Goal: Information Seeking & Learning: Find specific fact

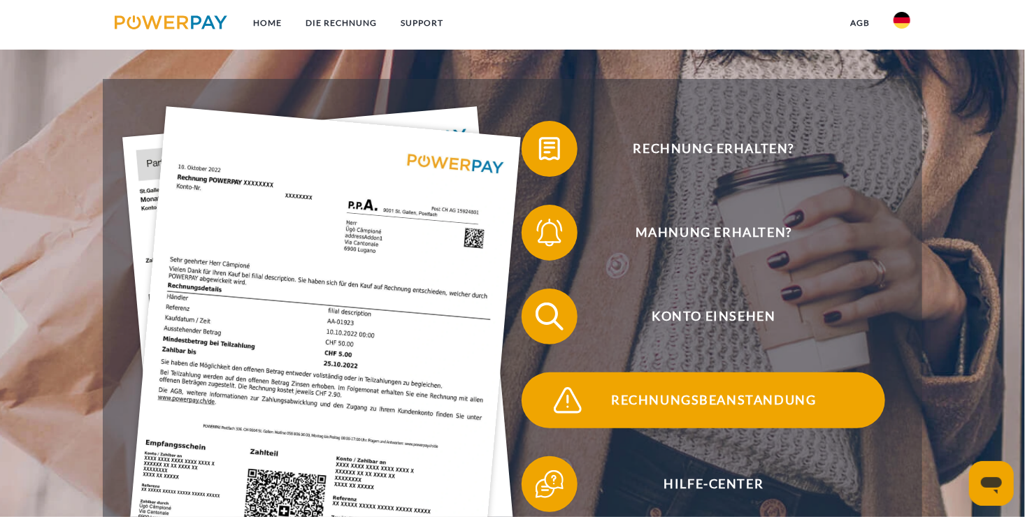
scroll to position [234, 0]
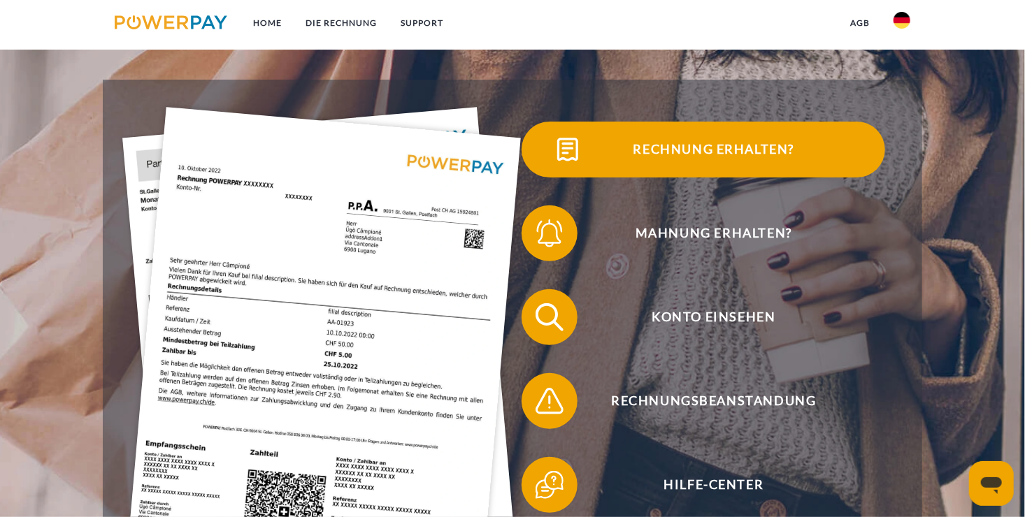
click at [697, 150] on span "Rechnung erhalten?" at bounding box center [714, 150] width 343 height 56
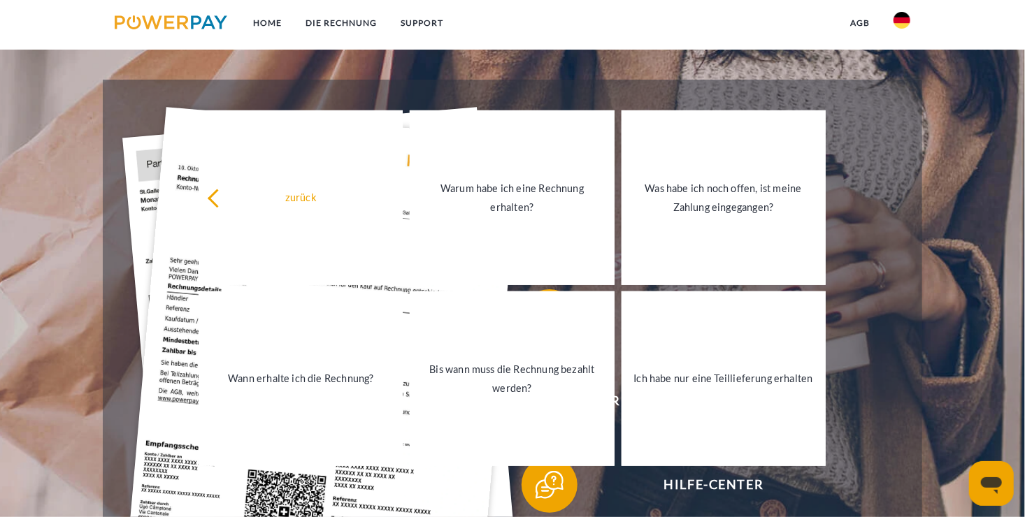
drag, startPoint x: 406, startPoint y: 59, endPoint x: 348, endPoint y: 80, distance: 61.7
click at [331, 20] on link "DIE RECHNUNG" at bounding box center [341, 22] width 95 height 25
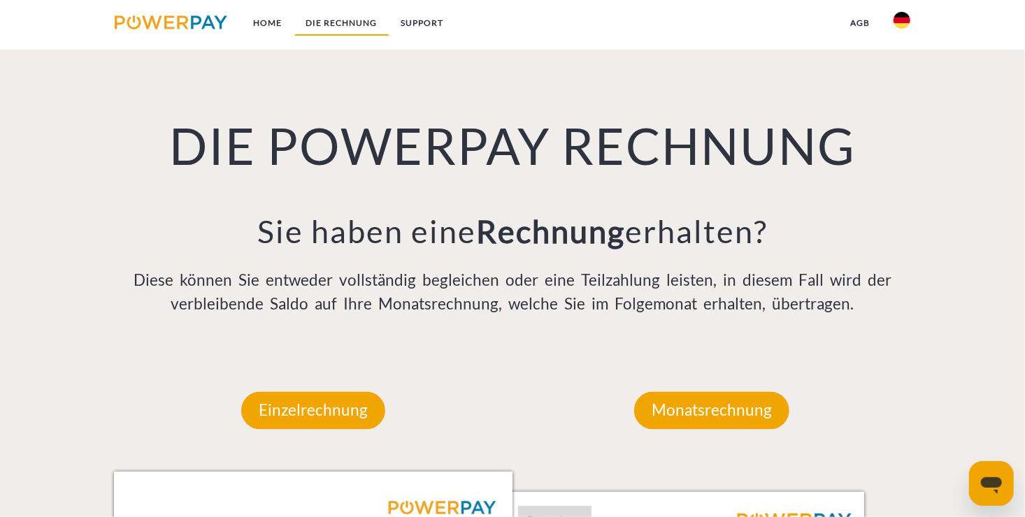
scroll to position [970, 0]
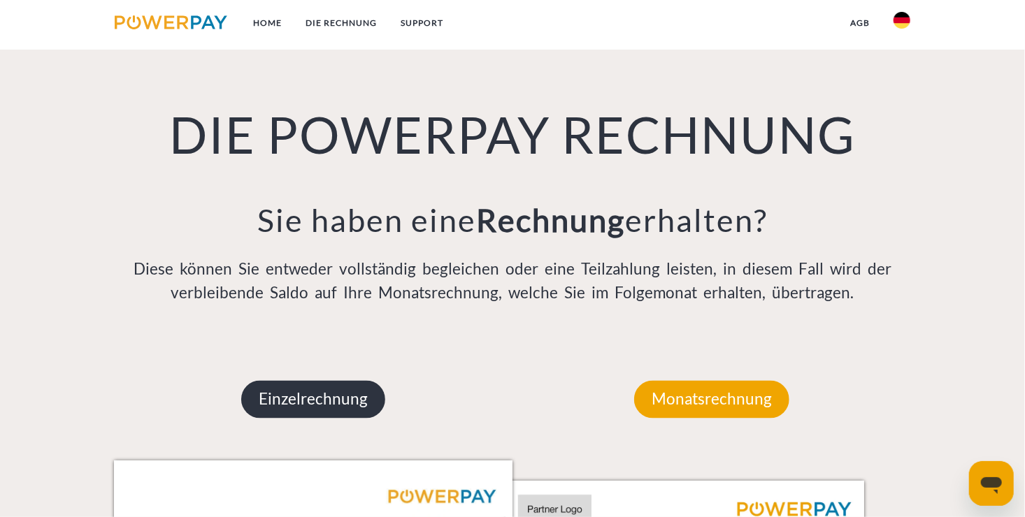
click at [331, 410] on p "Einzelrechnung" at bounding box center [313, 400] width 144 height 38
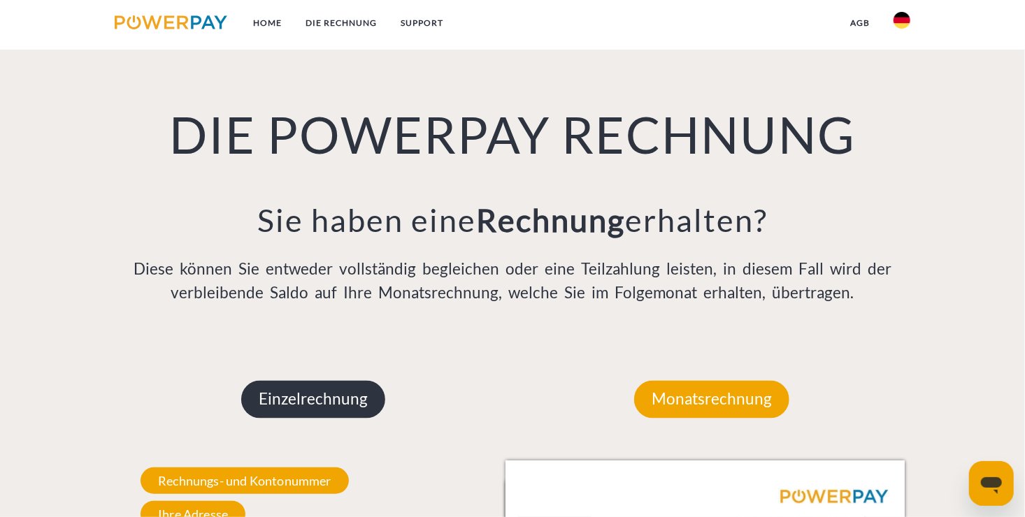
click at [328, 410] on p "Einzelrechnung" at bounding box center [313, 400] width 144 height 38
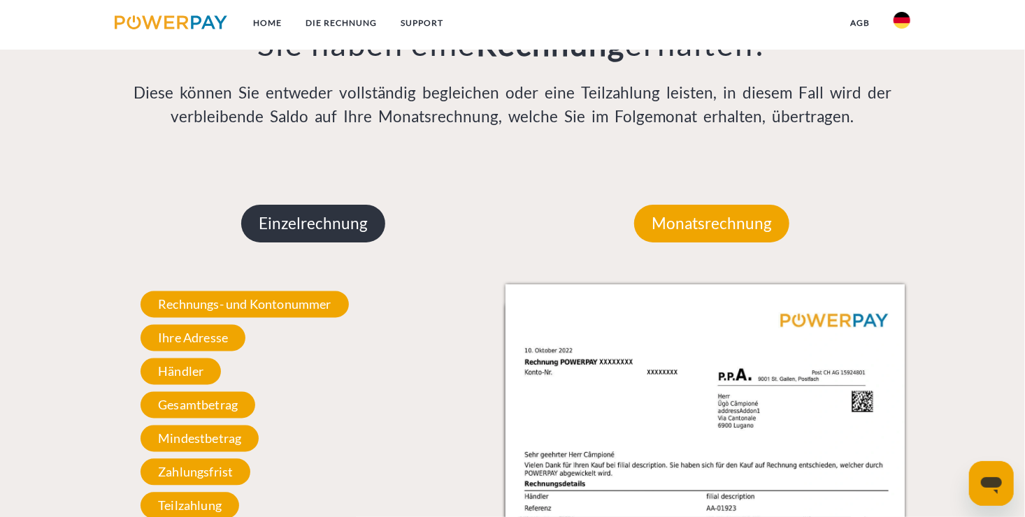
scroll to position [1146, 0]
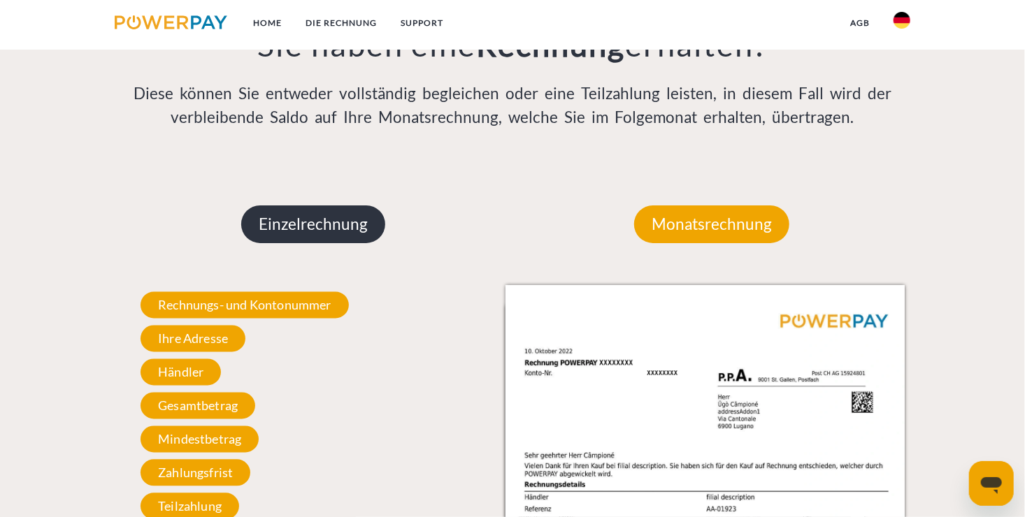
click at [325, 398] on div "Rechnungs- und Kontonummer Ihre Rechnungs –und Kontonummer. Bitte geben Sie die…" at bounding box center [313, 406] width 399 height 242
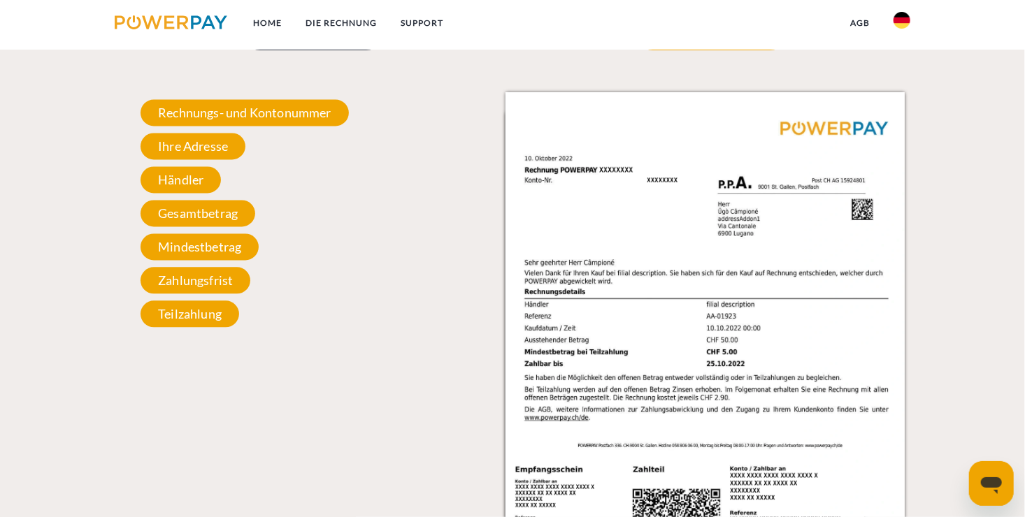
scroll to position [1340, 0]
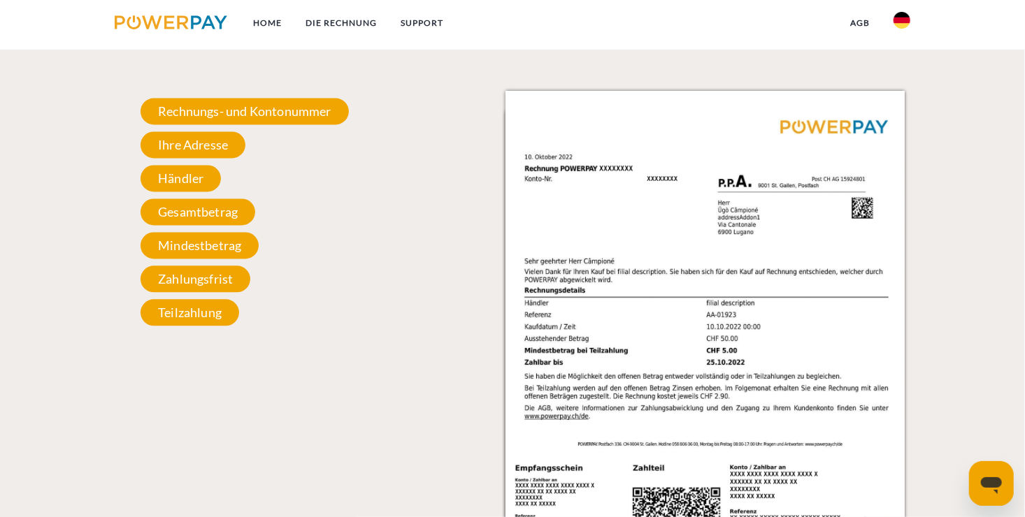
click at [325, 398] on div "Einzelrechnung Einzelrechnung Rechnungs- und Kontonummer Ihre Rechnungs –und Ko…" at bounding box center [313, 312] width 399 height 687
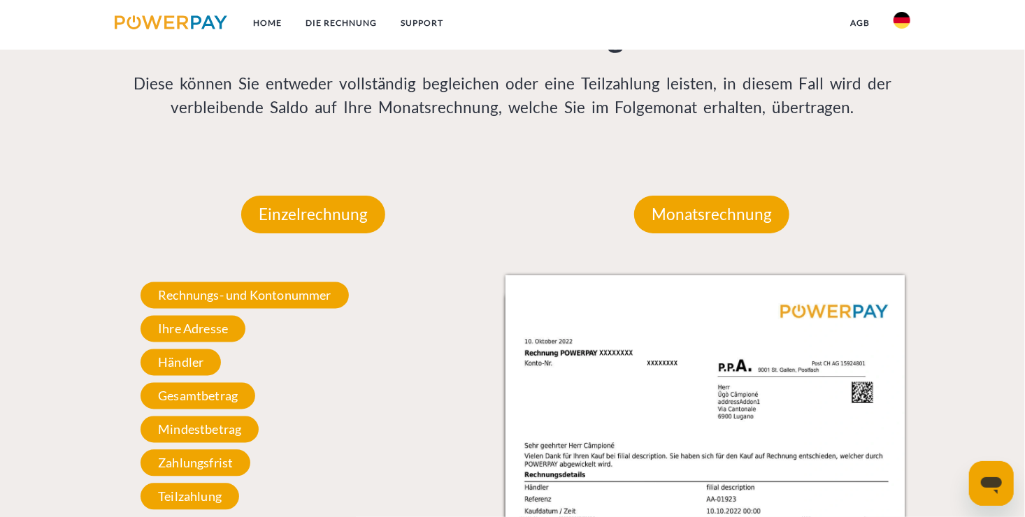
scroll to position [1155, 0]
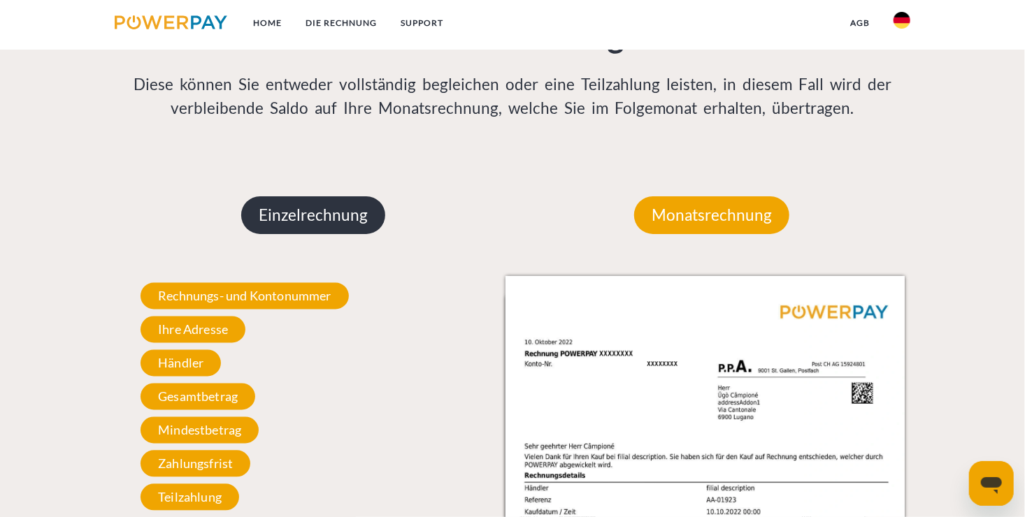
click at [323, 210] on p "Einzelrechnung" at bounding box center [313, 215] width 144 height 38
drag, startPoint x: 323, startPoint y: 210, endPoint x: 266, endPoint y: 220, distance: 58.1
click at [266, 220] on p "Einzelrechnung" at bounding box center [313, 215] width 144 height 38
click at [470, 196] on div "Einzelrechnung Einzelrechnung Rechnungs- und Kontonummer Ihre Rechnungs –und Ko…" at bounding box center [313, 498] width 399 height 687
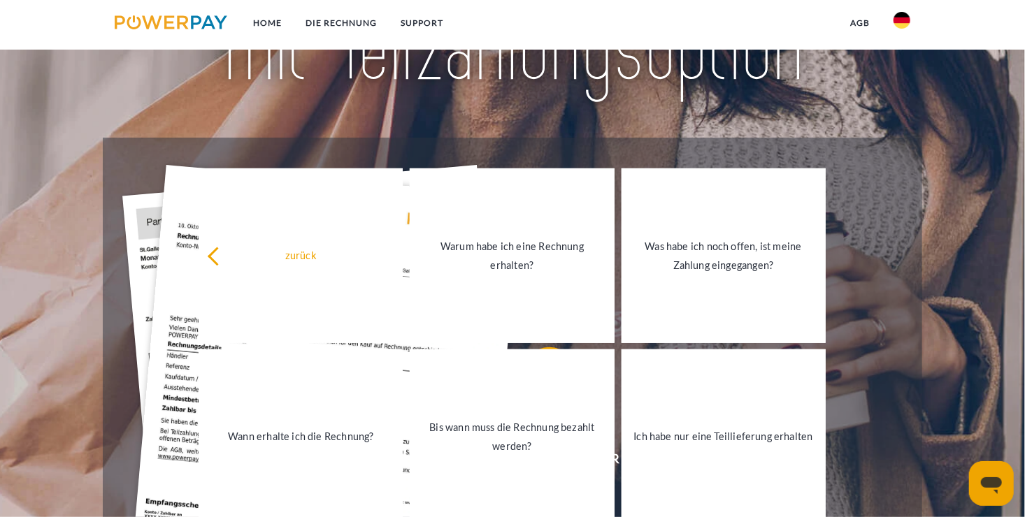
scroll to position [0, 0]
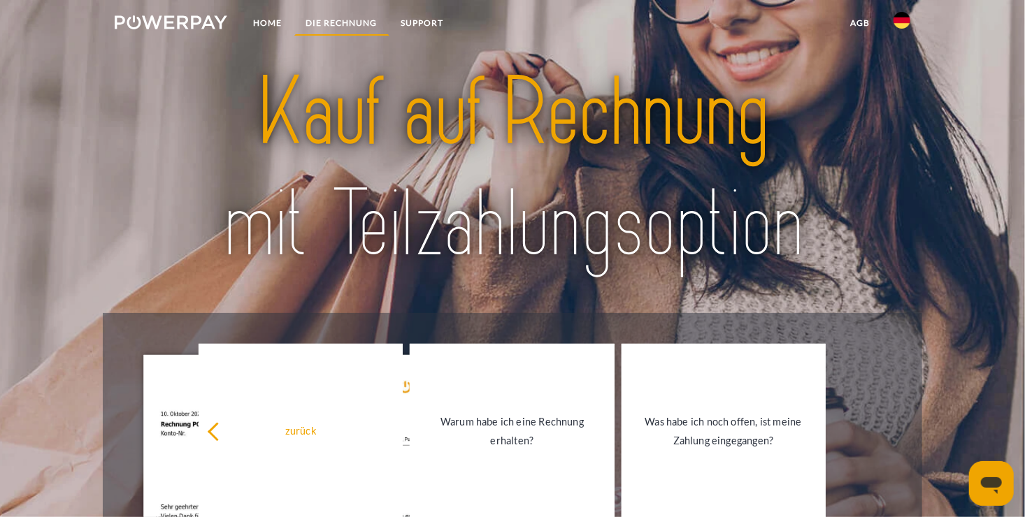
click at [334, 15] on link "DIE RECHNUNG" at bounding box center [341, 22] width 95 height 25
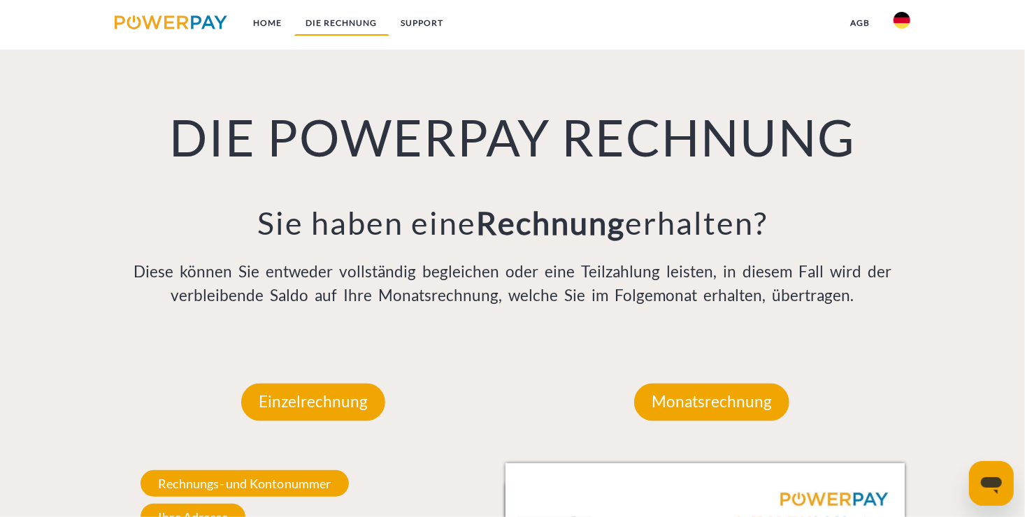
scroll to position [970, 0]
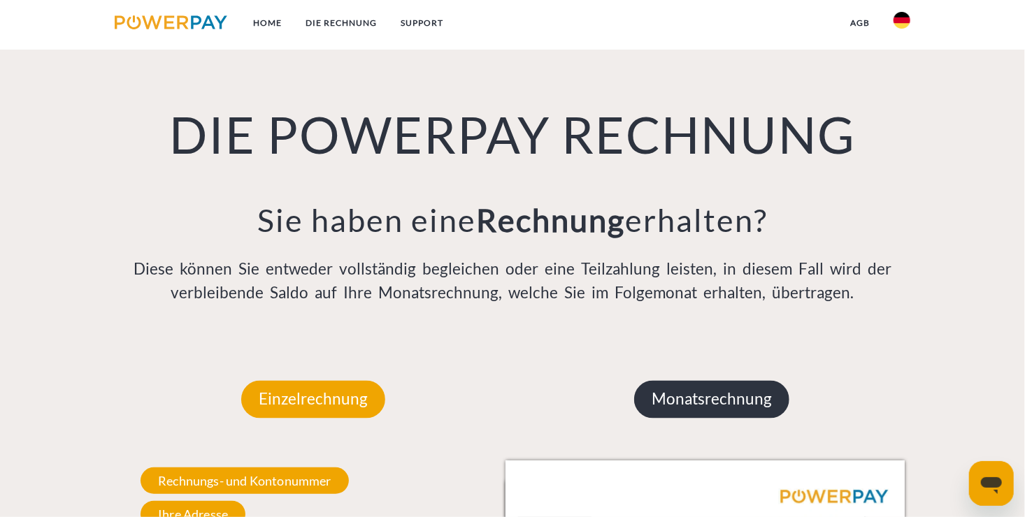
click at [696, 406] on p "Monatsrechnung" at bounding box center [711, 400] width 155 height 38
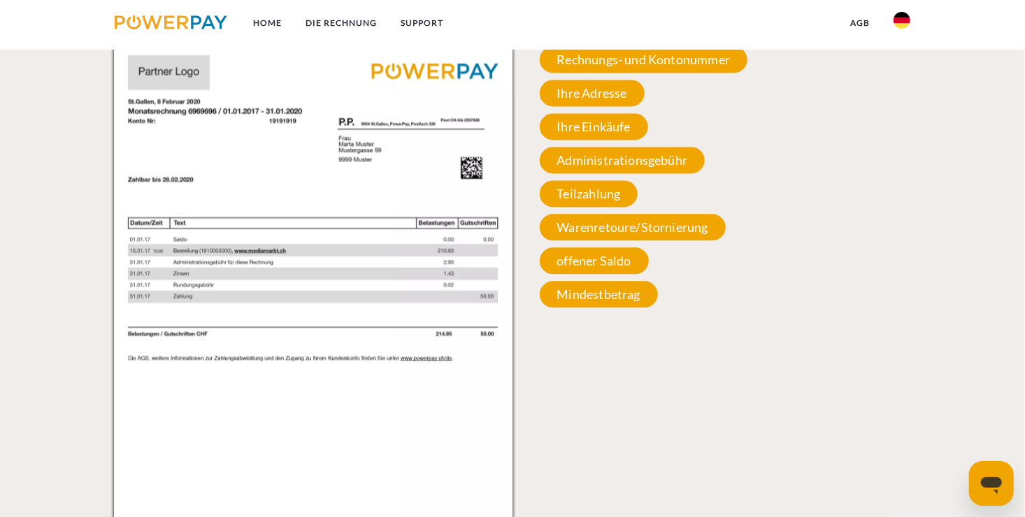
scroll to position [1393, 0]
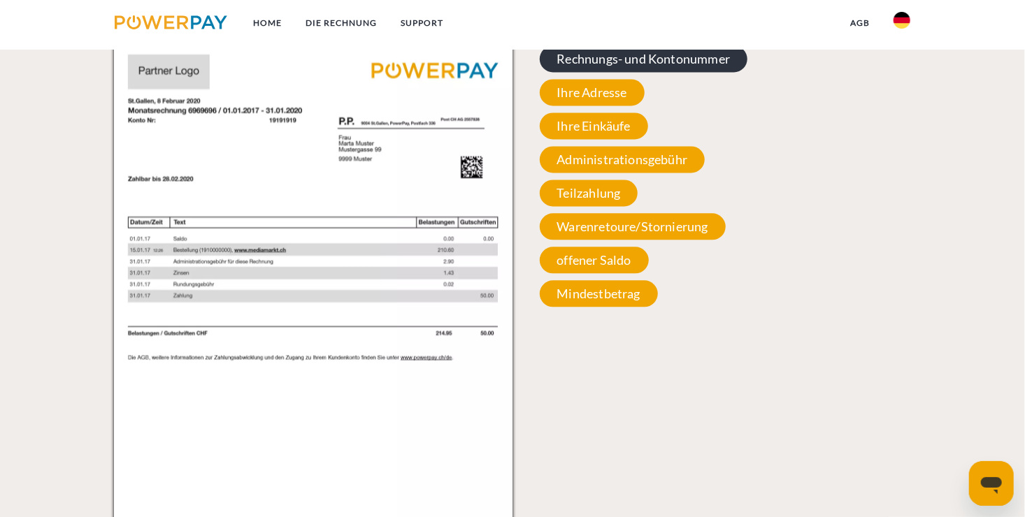
click at [627, 65] on span "Rechnungs- und Kontonummer" at bounding box center [644, 58] width 208 height 27
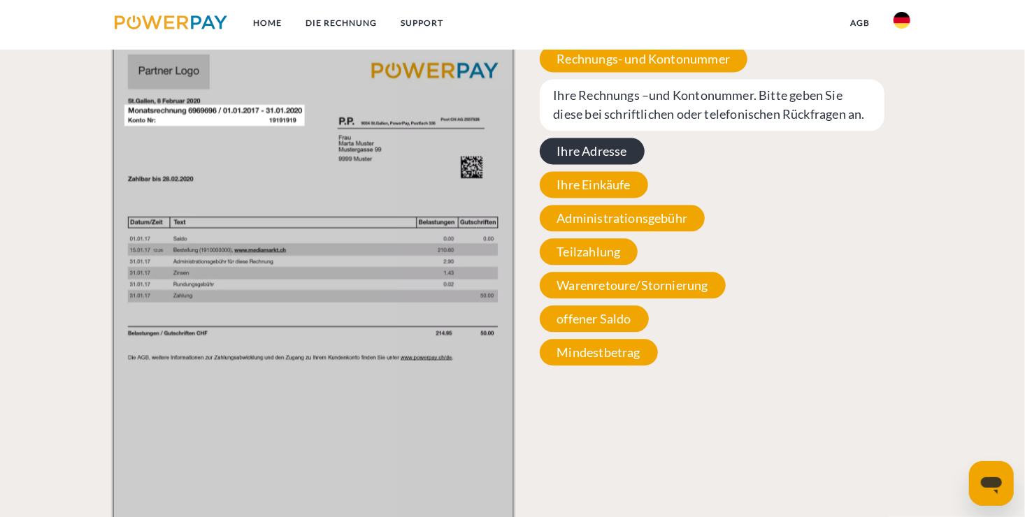
click at [587, 144] on span "Ihre Adresse" at bounding box center [592, 151] width 105 height 27
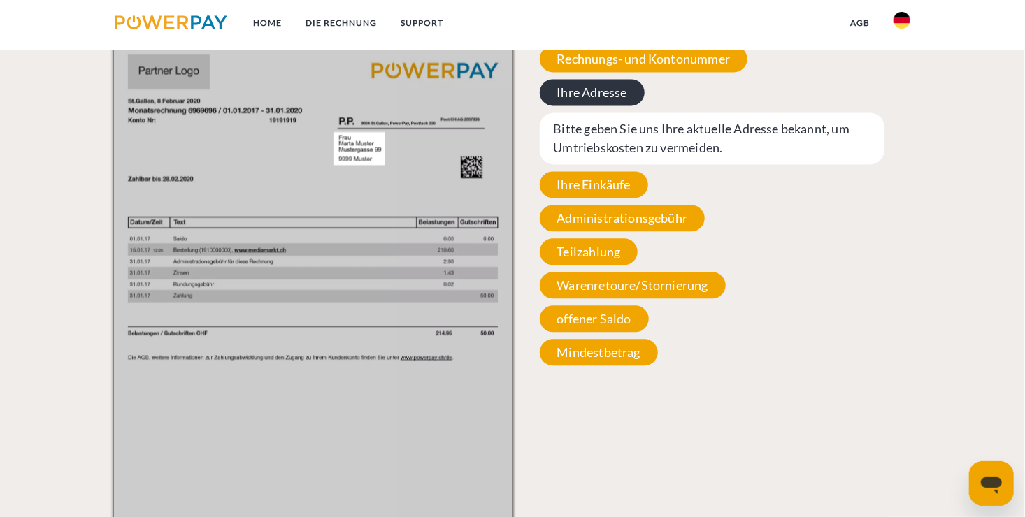
click at [577, 96] on span "Ihre Adresse" at bounding box center [592, 92] width 105 height 27
click at [633, 112] on div "Rechnungs- und Kontonummer Ihre Rechnungs –und Kontonummer. Bitte geben Sie die…" at bounding box center [712, 205] width 399 height 334
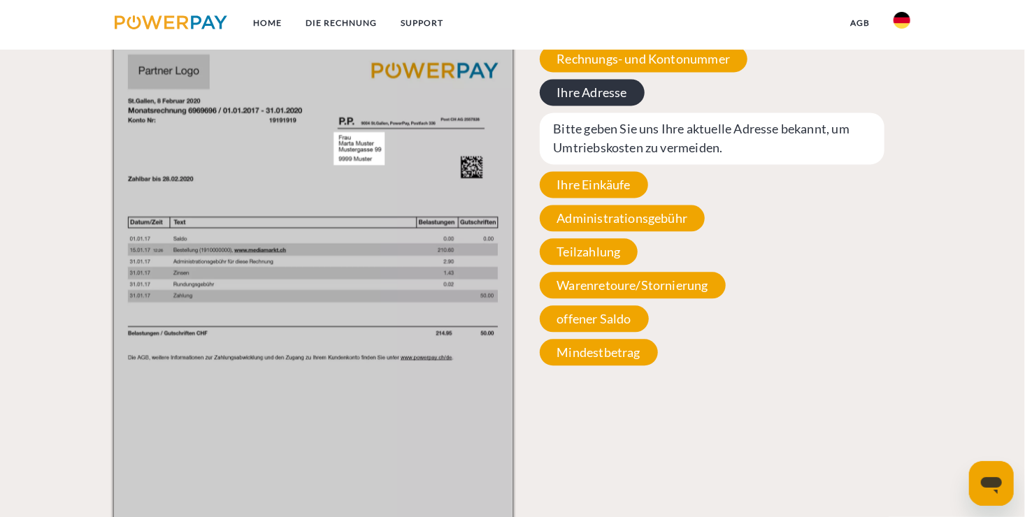
drag, startPoint x: 633, startPoint y: 112, endPoint x: 568, endPoint y: 91, distance: 67.7
click at [568, 91] on span "Ihre Adresse" at bounding box center [592, 92] width 105 height 27
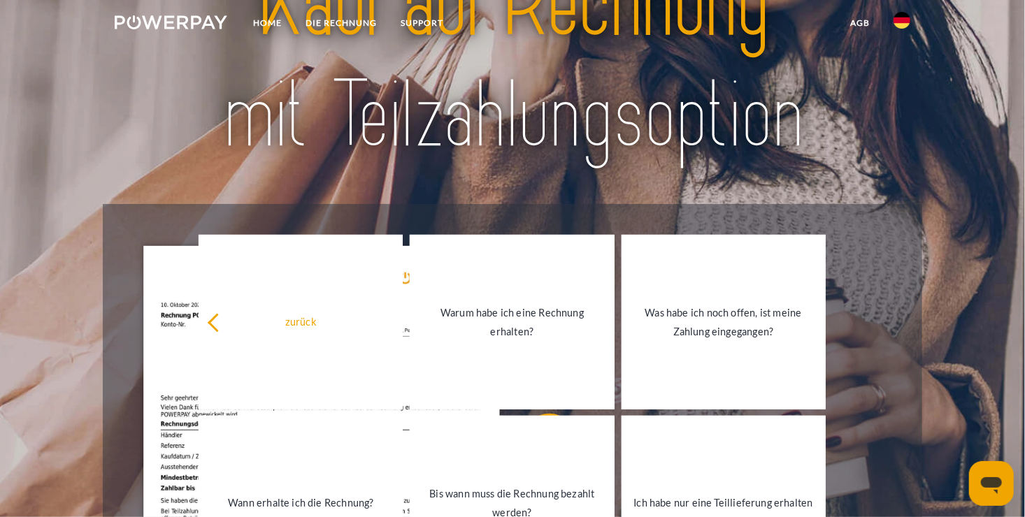
scroll to position [0, 0]
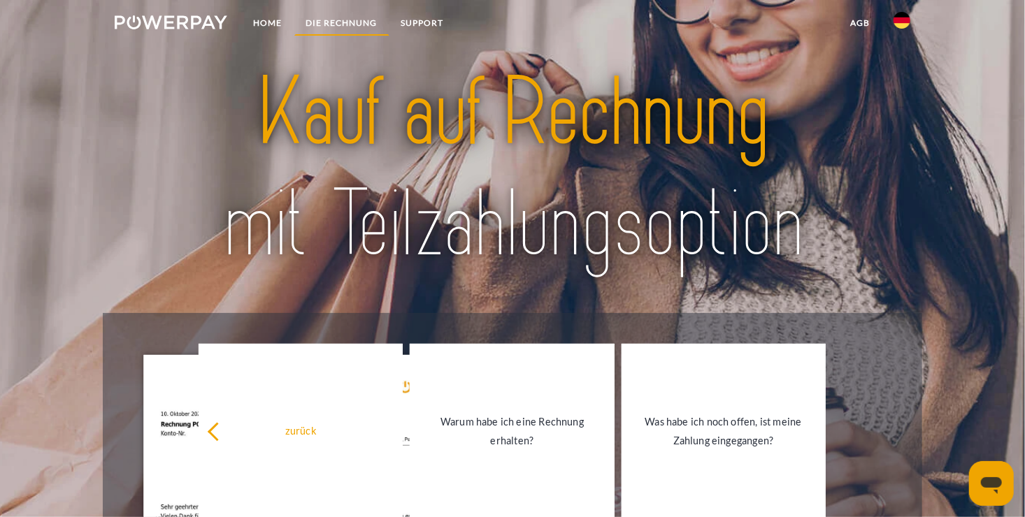
click at [327, 20] on link "DIE RECHNUNG" at bounding box center [341, 22] width 95 height 25
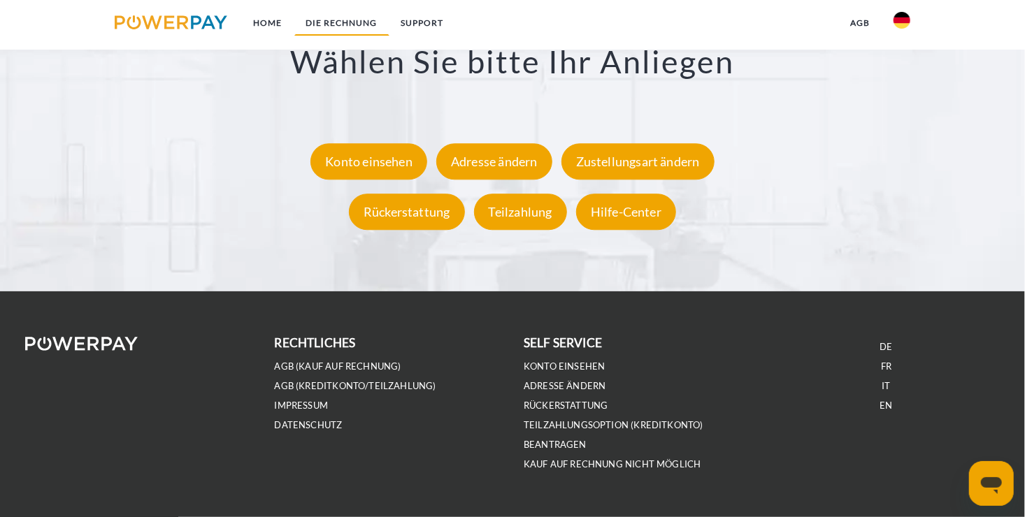
scroll to position [2659, 0]
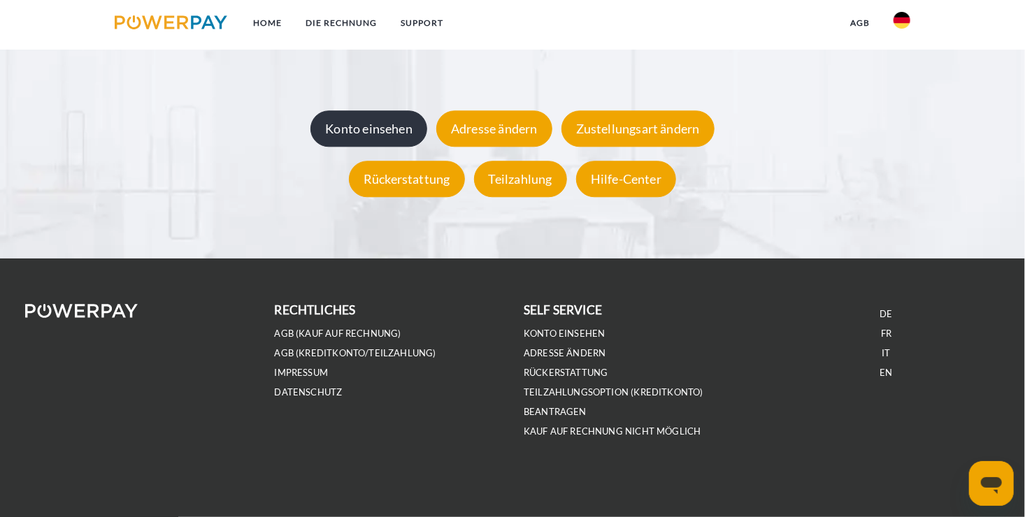
click at [389, 131] on div "Konto einsehen" at bounding box center [368, 129] width 117 height 36
